Goal: Information Seeking & Learning: Understand process/instructions

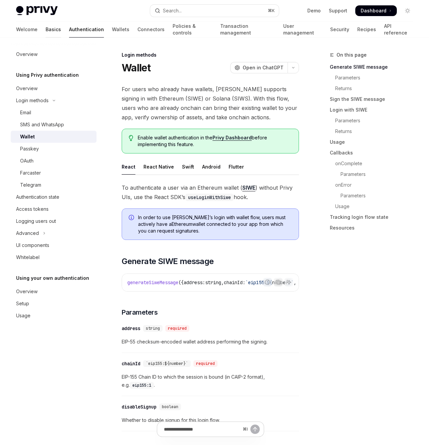
click at [46, 32] on link "Basics" at bounding box center [53, 29] width 15 height 16
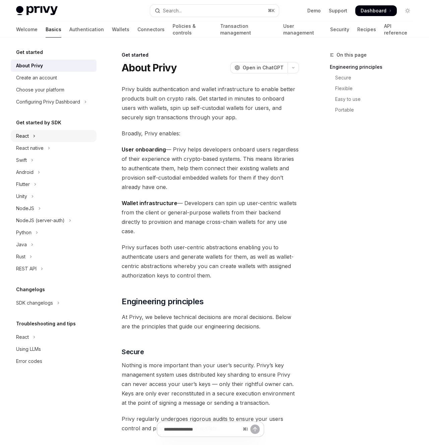
click at [31, 136] on button "React" at bounding box center [54, 136] width 86 height 12
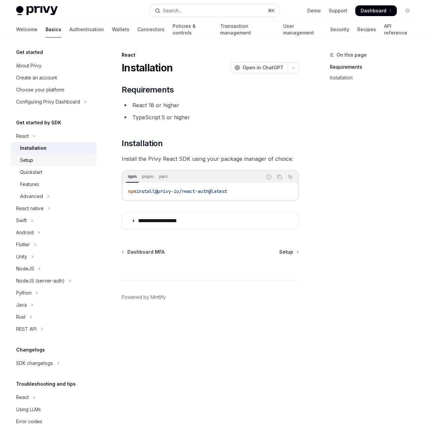
click at [30, 158] on div "Setup" at bounding box center [26, 160] width 13 height 8
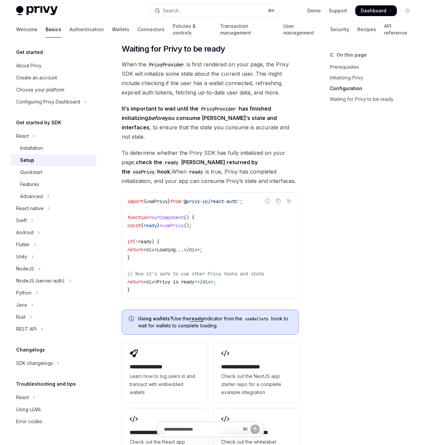
scroll to position [735, 0]
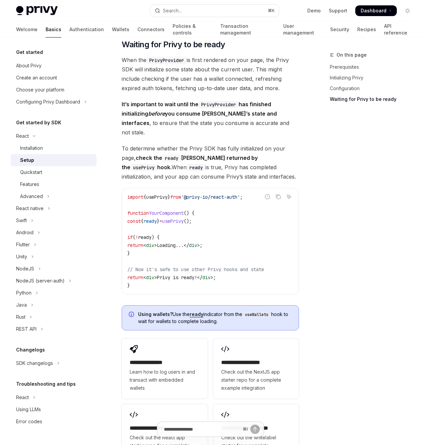
click at [170, 150] on span "To determine whether the Privy SDK has fully initialized on your page, check th…" at bounding box center [210, 163] width 177 height 38
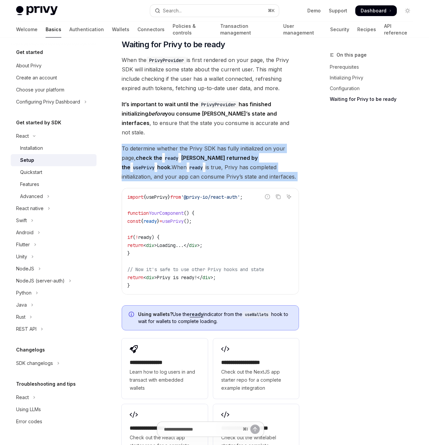
click at [170, 150] on span "To determine whether the Privy SDK has fully initialized on your page, check th…" at bounding box center [210, 163] width 177 height 38
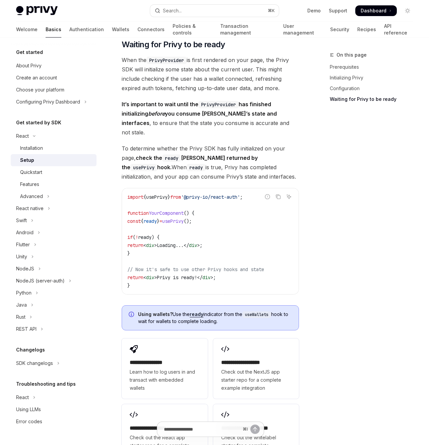
click at [361, 145] on div "On this page Prerequisites Initializing Privy Configuration Waiting for Privy t…" at bounding box center [368, 248] width 102 height 394
click at [157, 224] on span "ready" at bounding box center [150, 221] width 13 height 6
click at [184, 223] on span "usePrivy" at bounding box center [172, 221] width 21 height 6
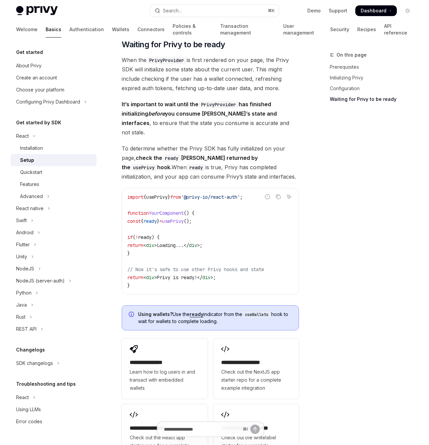
click at [157, 224] on span "ready" at bounding box center [150, 221] width 13 height 6
copy span "ready"
click at [43, 212] on div "React native" at bounding box center [29, 209] width 27 height 8
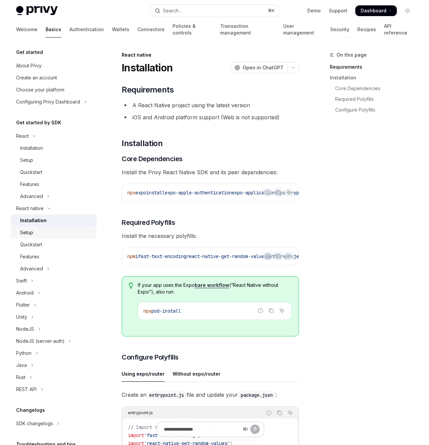
click at [40, 230] on div "Setup" at bounding box center [56, 233] width 72 height 8
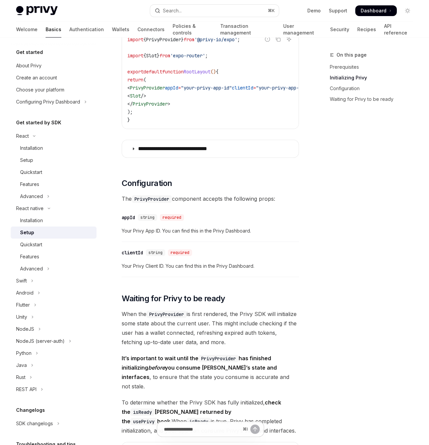
scroll to position [481, 0]
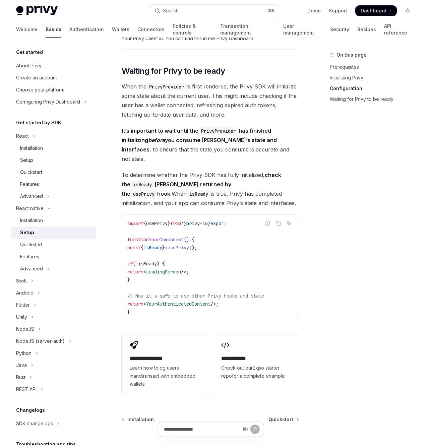
click at [162, 251] on span "isReady" at bounding box center [153, 248] width 19 height 6
copy span "isReady"
click at [35, 242] on div "Quickstart" at bounding box center [31, 245] width 22 height 8
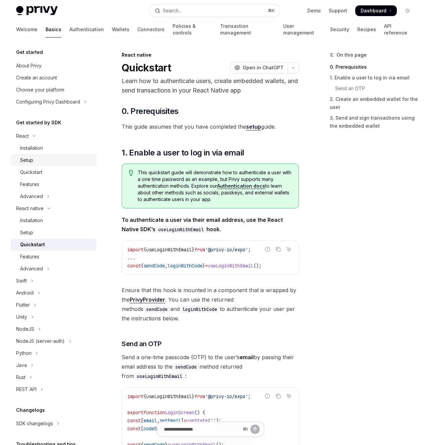
click at [53, 159] on div "Setup" at bounding box center [56, 160] width 72 height 8
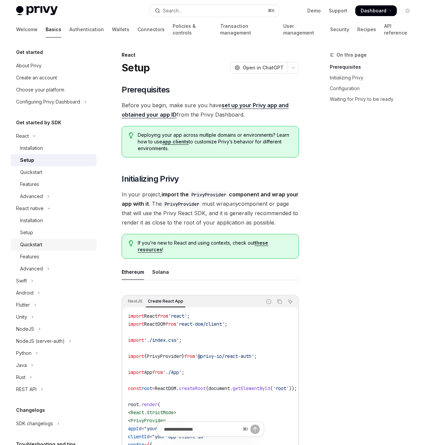
click at [65, 240] on link "Quickstart" at bounding box center [54, 245] width 86 height 12
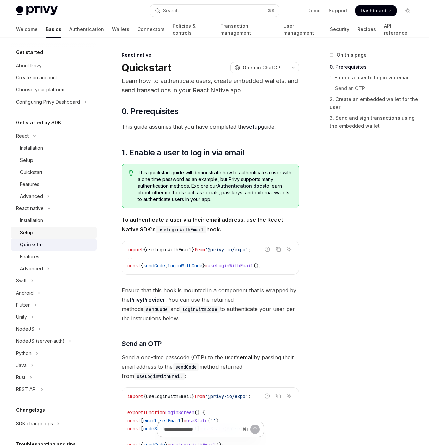
click at [66, 232] on div "Setup" at bounding box center [56, 233] width 72 height 8
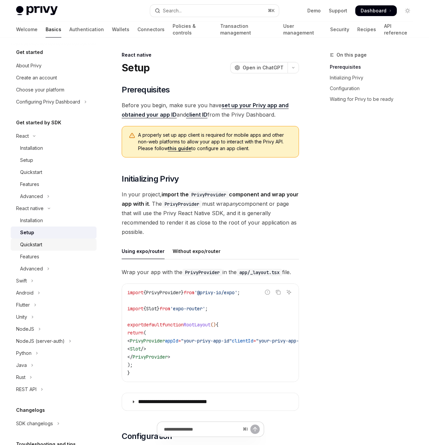
click at [58, 242] on div "Quickstart" at bounding box center [56, 245] width 72 height 8
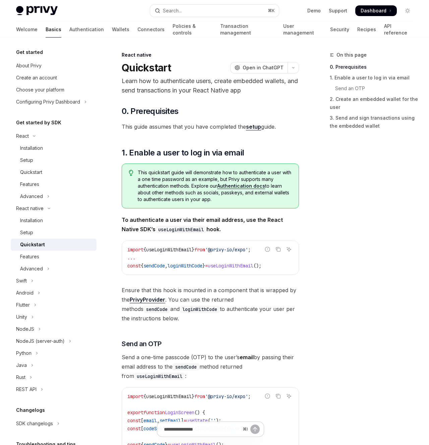
click at [176, 248] on span "useLoginWithEmail" at bounding box center [169, 250] width 46 height 6
copy span "useLoginWithEmail"
click at [43, 173] on div "Quickstart" at bounding box center [56, 172] width 72 height 8
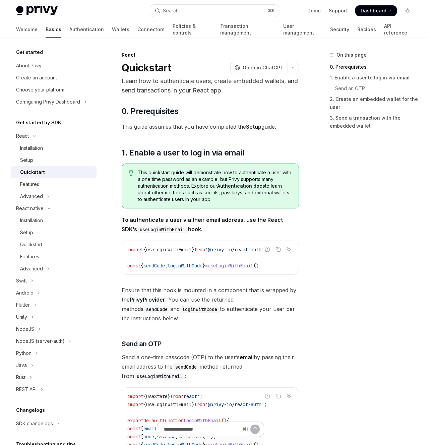
click at [348, 201] on div "On this page 0. Prerequisites 1. Enable a user to log in via email Send an OTP …" at bounding box center [368, 248] width 102 height 394
drag, startPoint x: 234, startPoint y: 249, endPoint x: 294, endPoint y: 248, distance: 60.0
click at [289, 248] on div "Report incorrect code Copy Ask AI import { useLoginWithEmail } from '@privy-io/…" at bounding box center [210, 258] width 177 height 34
click at [335, 248] on div "On this page 0. Prerequisites 1. Enable a user to log in via email Send an OTP …" at bounding box center [368, 248] width 102 height 394
click at [389, 194] on div "On this page 0. Prerequisites 1. Enable a user to log in via email Send an OTP …" at bounding box center [368, 248] width 102 height 394
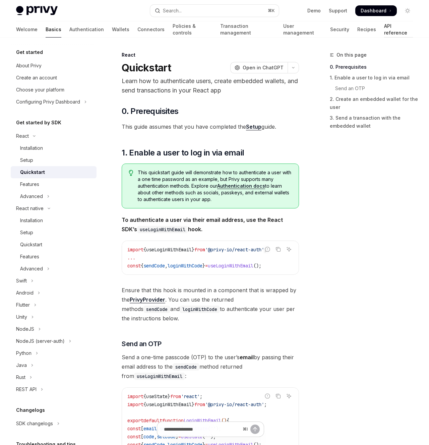
click at [384, 28] on link "API reference" at bounding box center [398, 29] width 29 height 16
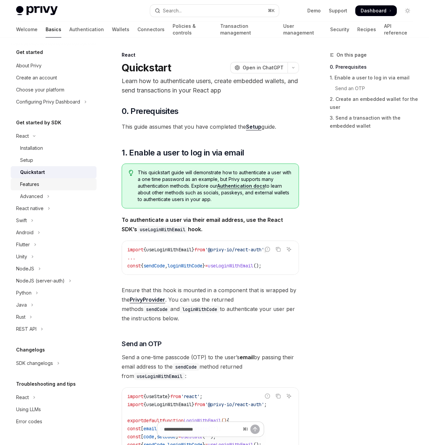
click at [53, 183] on div "Features" at bounding box center [56, 184] width 72 height 8
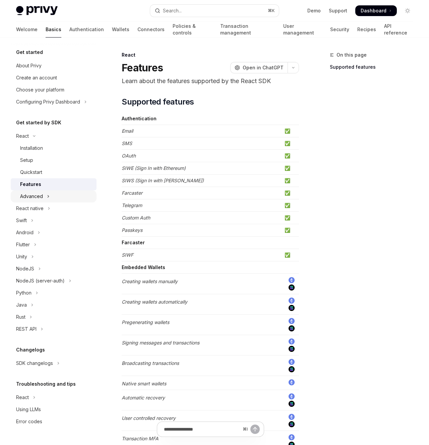
click at [52, 193] on button "Advanced" at bounding box center [54, 196] width 86 height 12
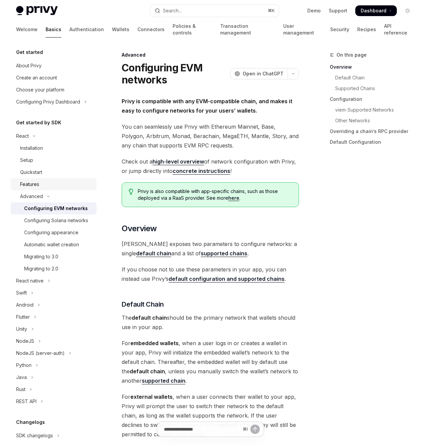
click at [51, 183] on div "Features" at bounding box center [56, 184] width 72 height 8
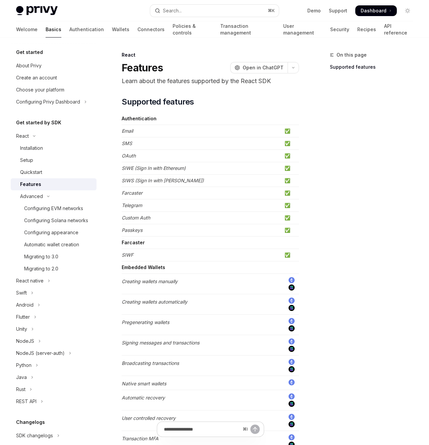
click at [44, 183] on div "Features" at bounding box center [56, 184] width 72 height 8
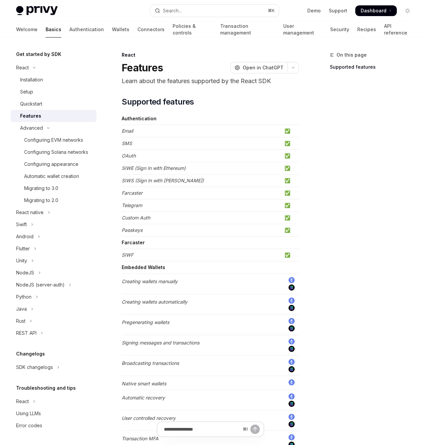
click at [35, 115] on div "Features" at bounding box center [30, 116] width 21 height 8
type textarea "*"
click at [211, 11] on button "Search... ⌘ K" at bounding box center [214, 11] width 129 height 12
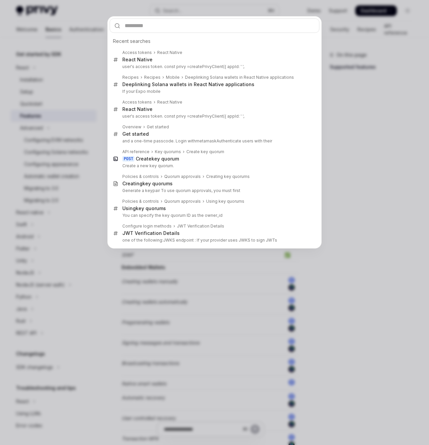
type input "**********"
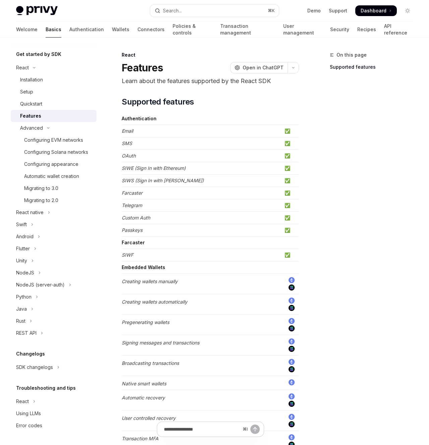
type textarea "*"
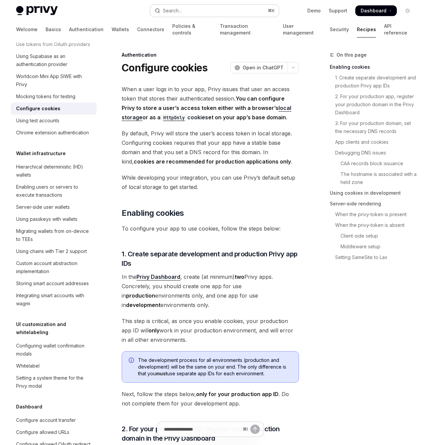
click at [217, 10] on button "Search... ⌘ K" at bounding box center [214, 11] width 129 height 12
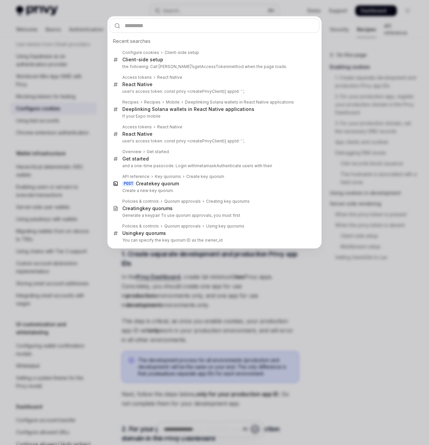
type input "**********"
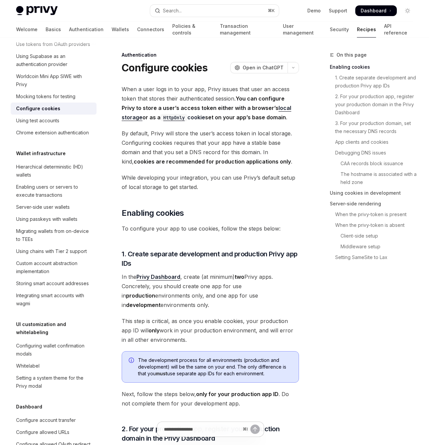
type textarea "*"
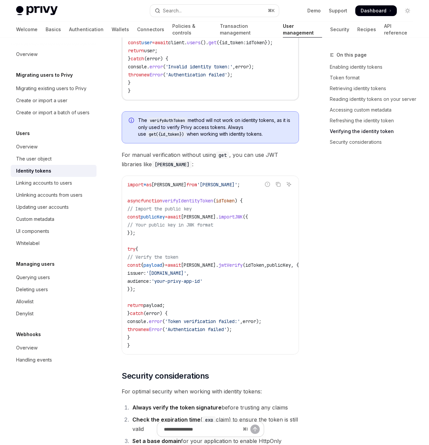
scroll to position [2107, 0]
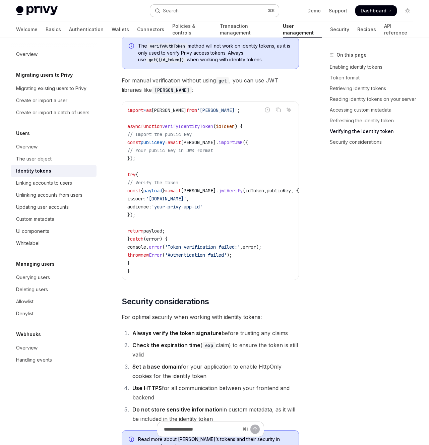
click at [225, 11] on button "Search... ⌘ K" at bounding box center [214, 11] width 129 height 12
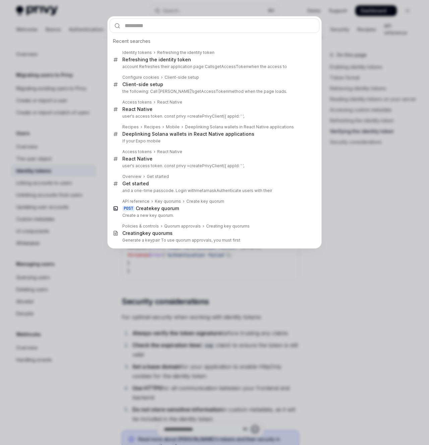
type input "**********"
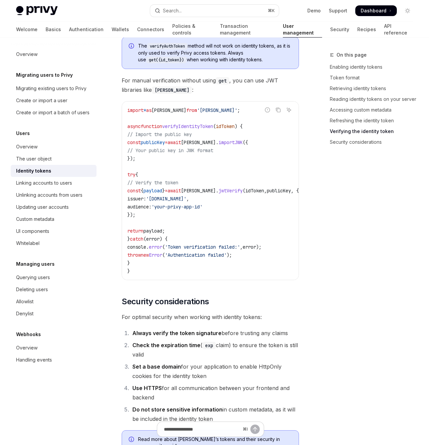
type textarea "*"
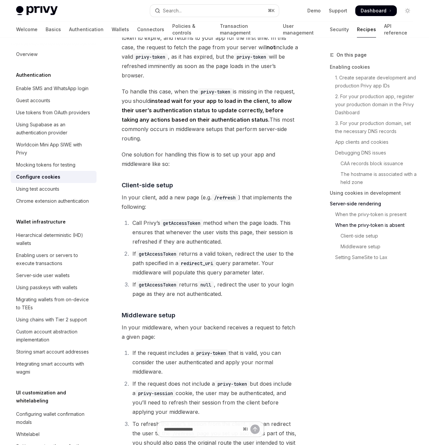
scroll to position [1977, 0]
